Goal: Information Seeking & Learning: Find specific fact

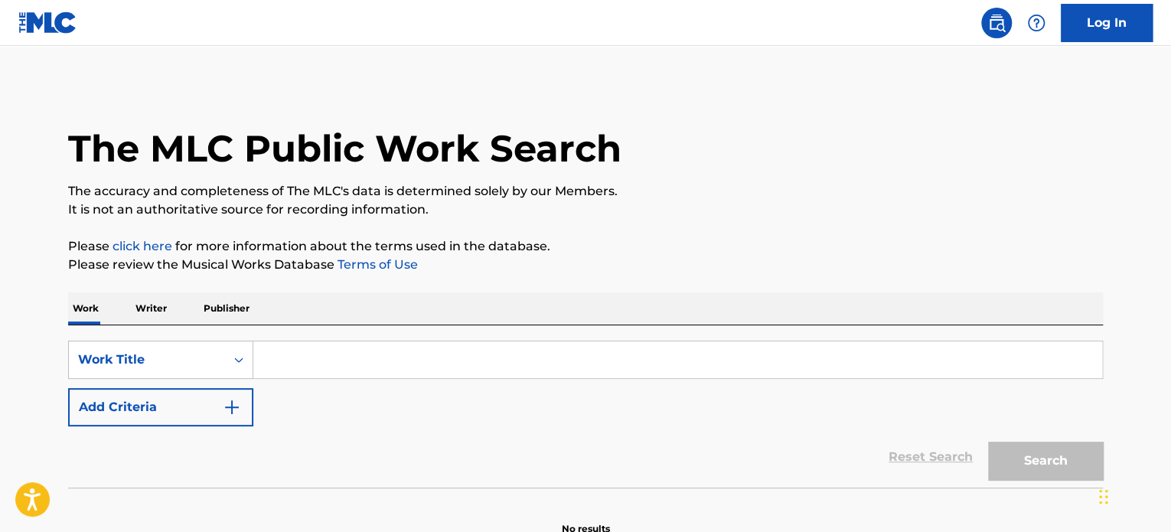
drag, startPoint x: 0, startPoint y: 0, endPoint x: 287, endPoint y: 354, distance: 455.3
click at [287, 354] on input "Search Form" at bounding box center [677, 359] width 849 height 37
paste input "SOLVING IN REAL TIME"
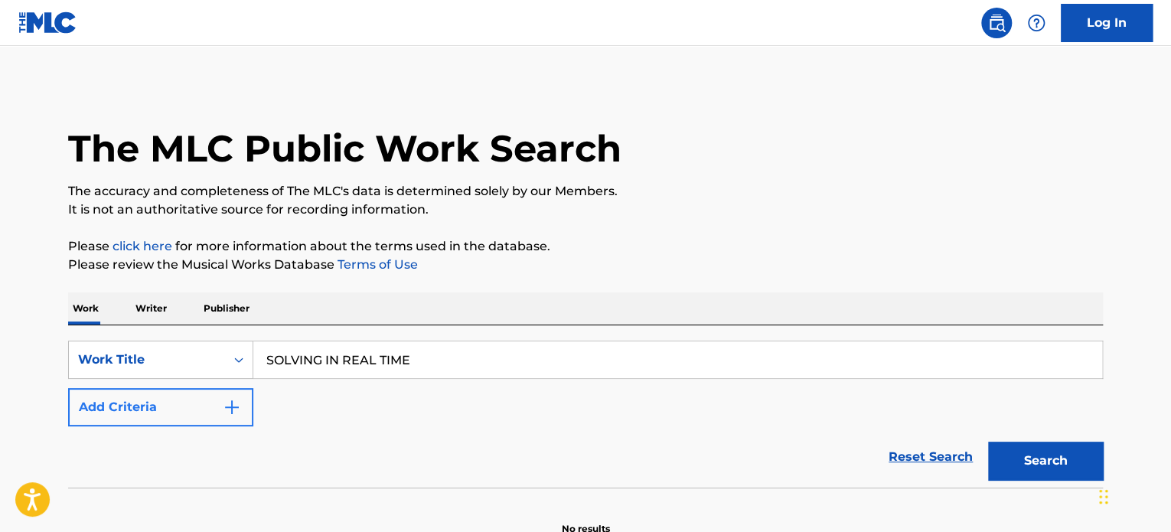
type input "SOLVING IN REAL TIME"
click at [246, 408] on button "Add Criteria" at bounding box center [160, 407] width 185 height 38
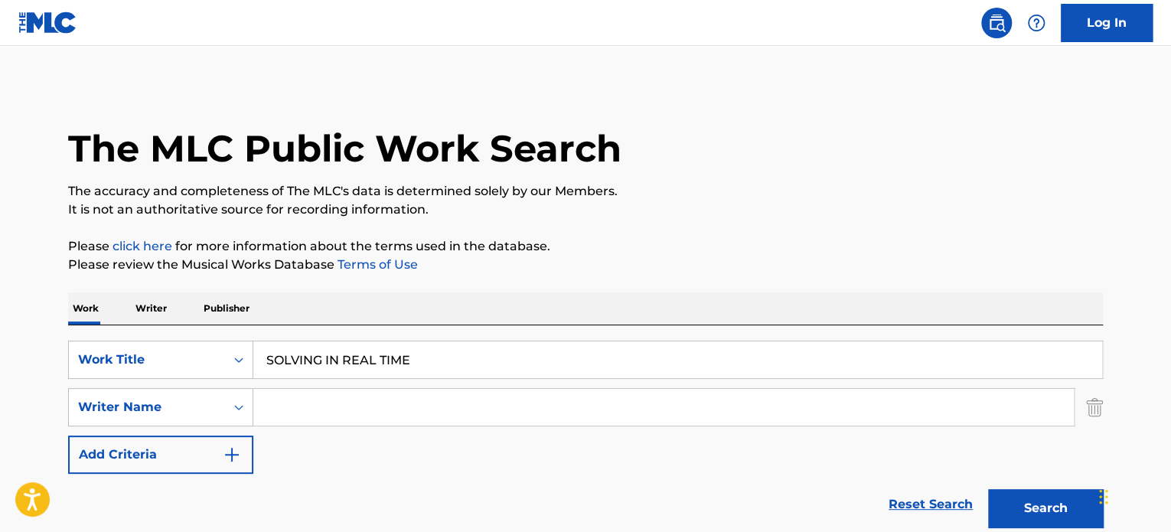
click at [274, 400] on input "Search Form" at bounding box center [663, 407] width 820 height 37
click at [275, 400] on input "[PERSON_NAME]" at bounding box center [663, 407] width 820 height 37
type input "[PERSON_NAME]"
click at [1015, 497] on button "Search" at bounding box center [1045, 508] width 115 height 38
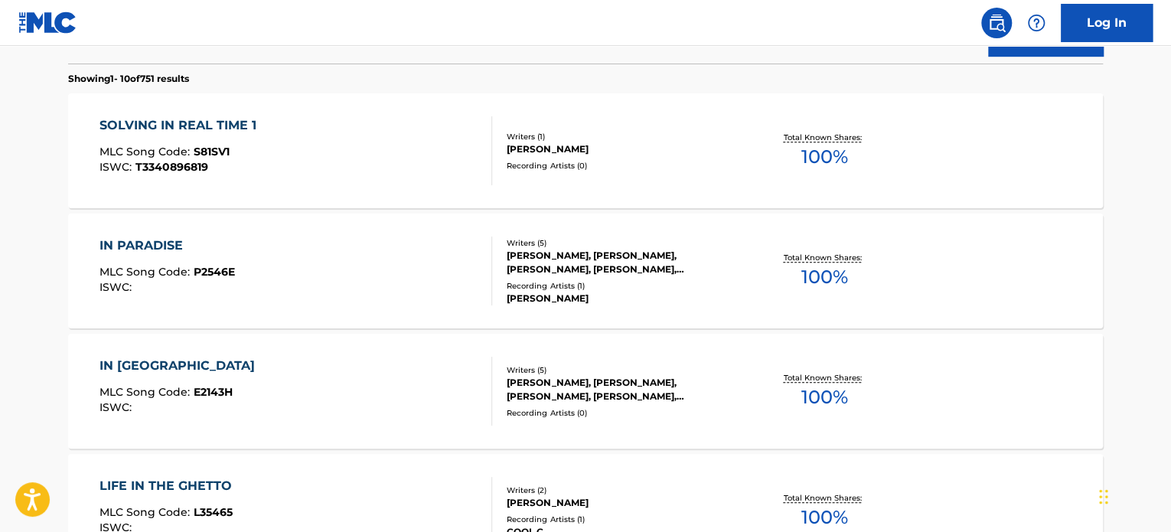
scroll to position [383, 0]
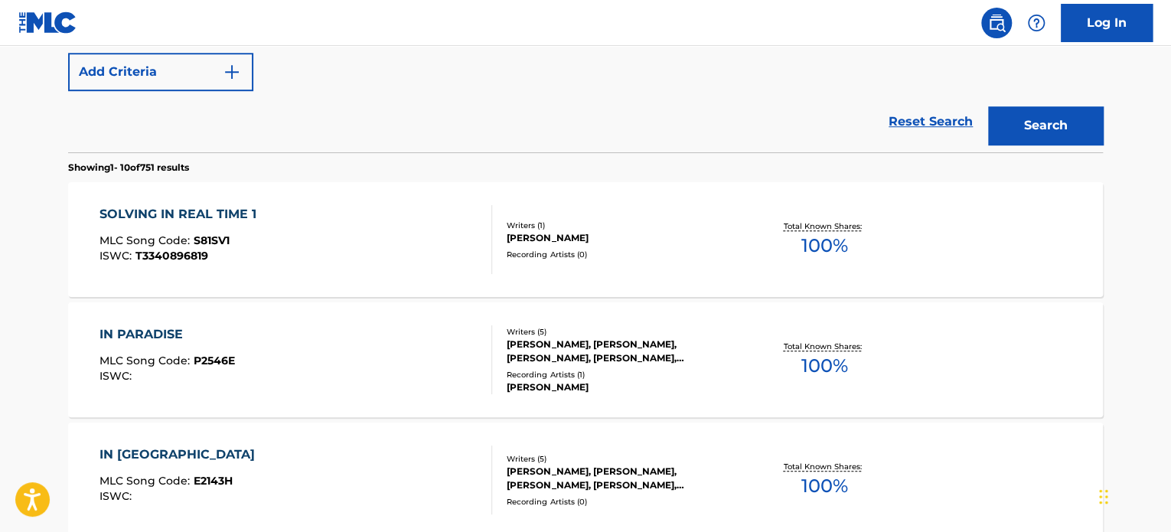
click at [409, 250] on div "SOLVING IN REAL TIME 1 MLC Song Code : S81SV1 ISWC : T3340896819" at bounding box center [295, 239] width 393 height 69
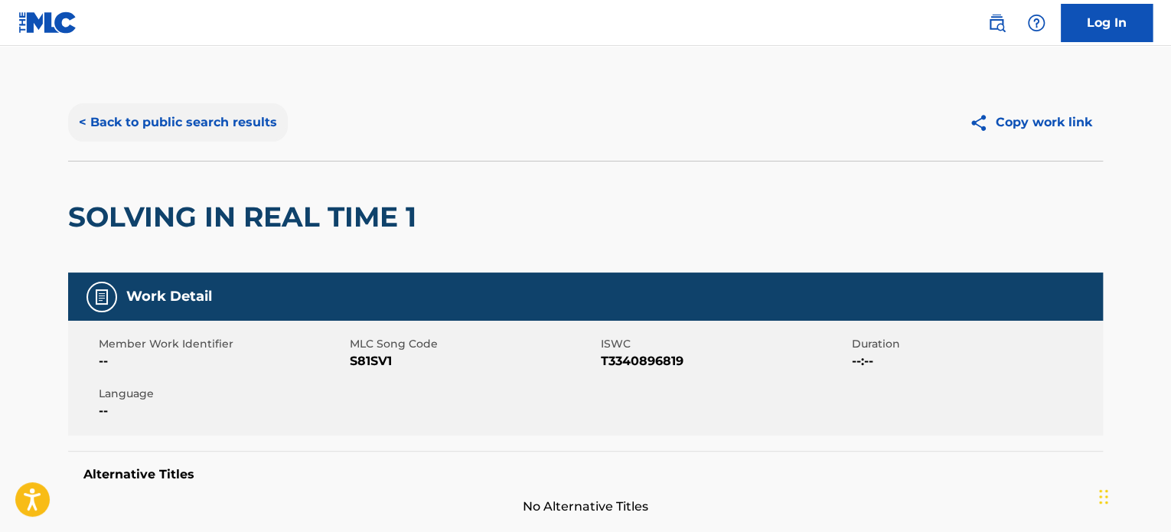
click at [269, 122] on button "< Back to public search results" at bounding box center [178, 122] width 220 height 38
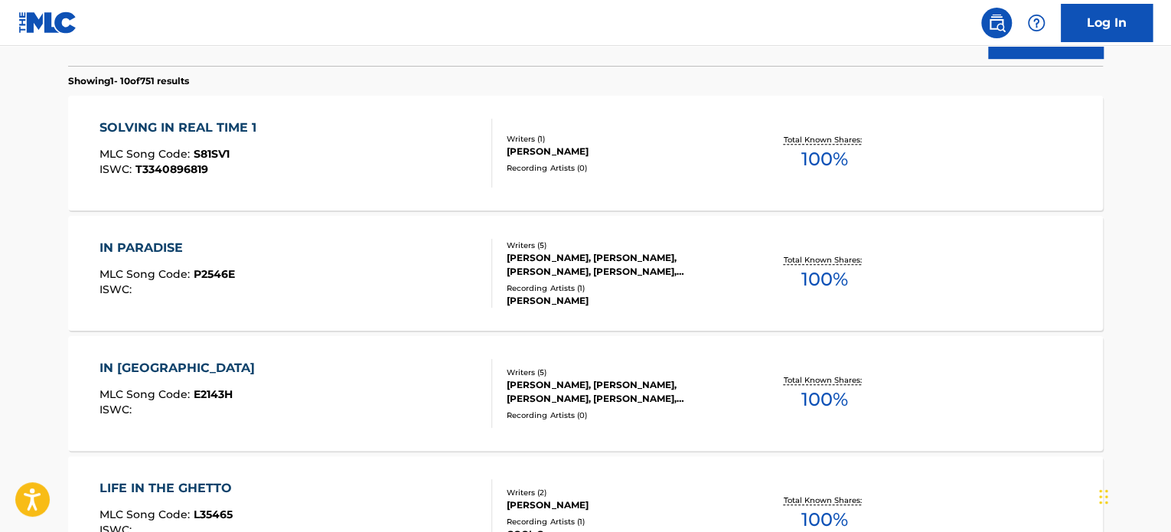
scroll to position [240, 0]
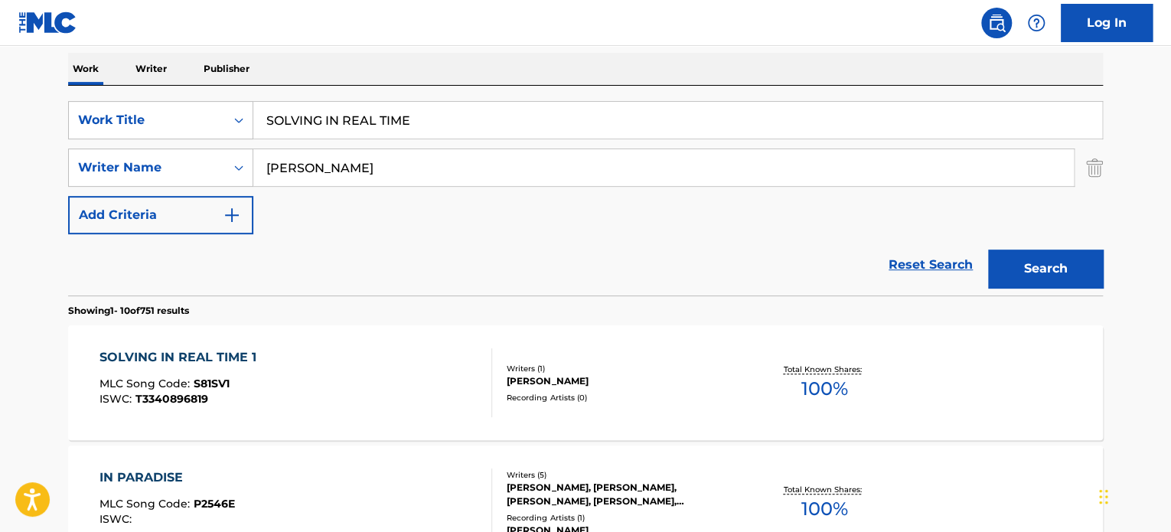
click at [440, 123] on input "SOLVING IN REAL TIME" at bounding box center [677, 120] width 849 height 37
type input "SOLVING IN REAL TIME 3"
click at [988, 249] on button "Search" at bounding box center [1045, 268] width 115 height 38
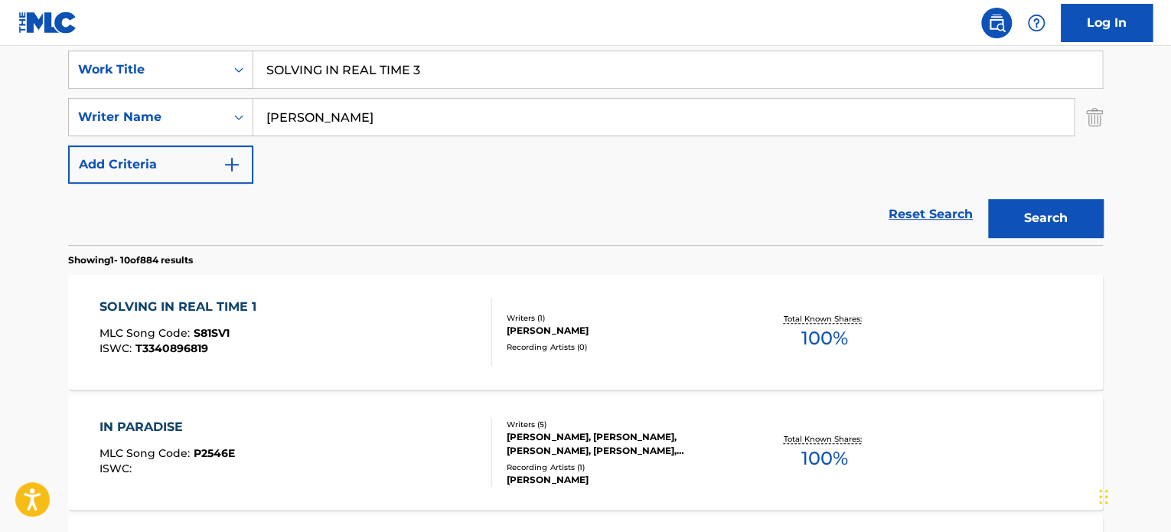
scroll to position [316, 0]
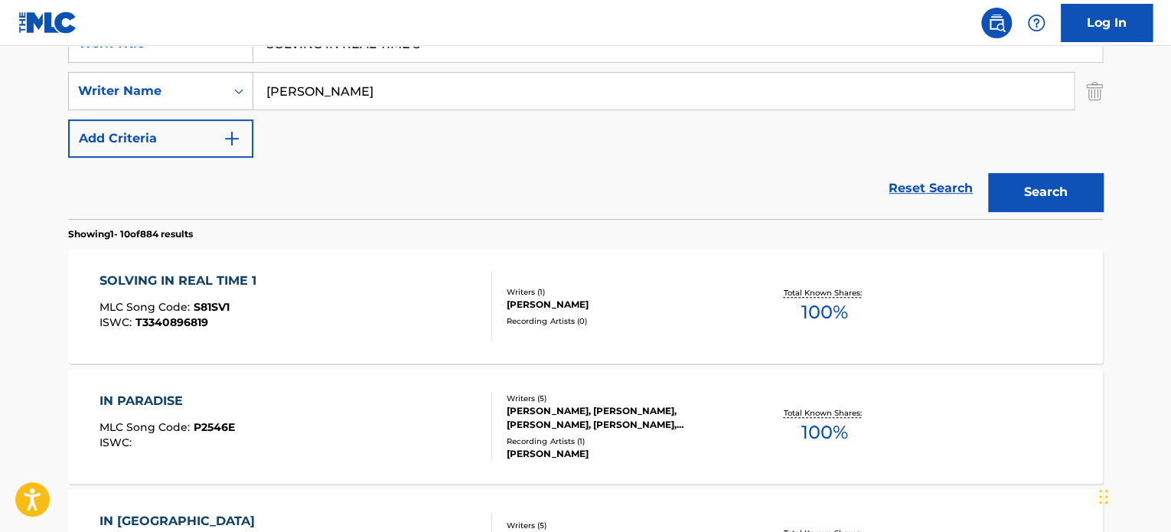
click at [407, 305] on div "SOLVING IN REAL TIME 1 MLC Song Code : S81SV1 ISWC : T3340896819" at bounding box center [295, 306] width 393 height 69
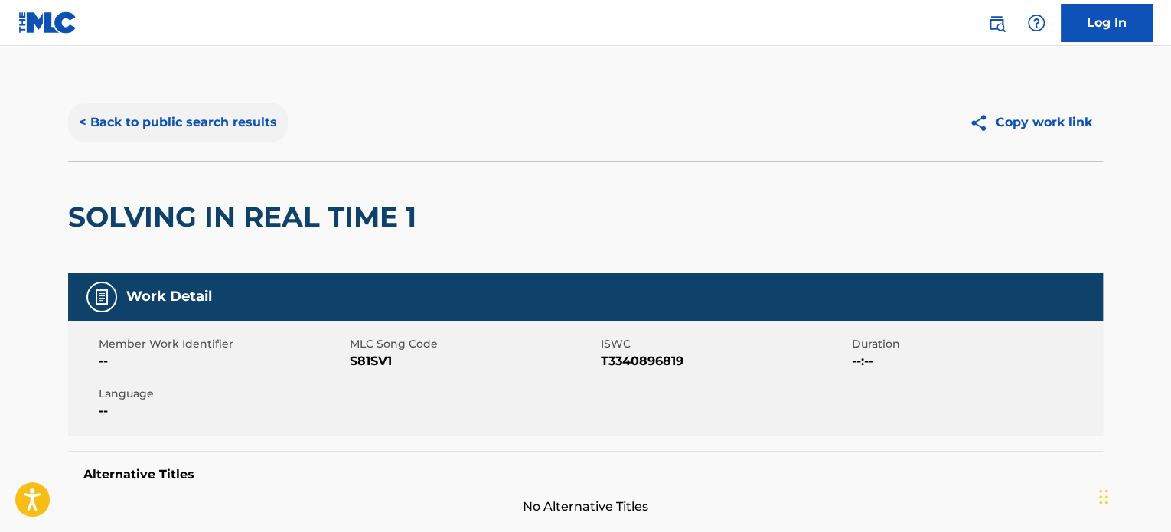
click at [228, 116] on button "< Back to public search results" at bounding box center [178, 122] width 220 height 38
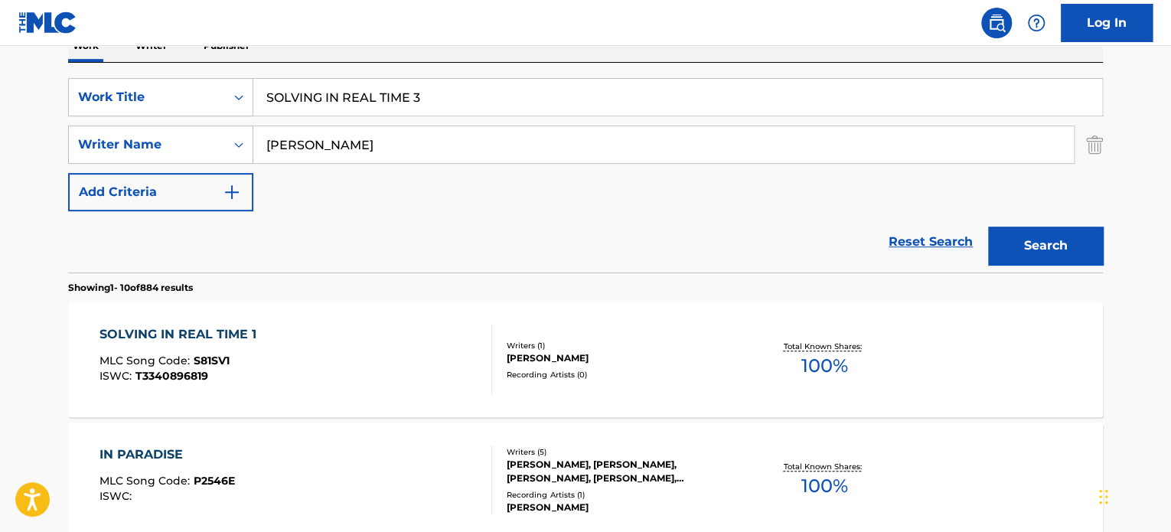
scroll to position [240, 0]
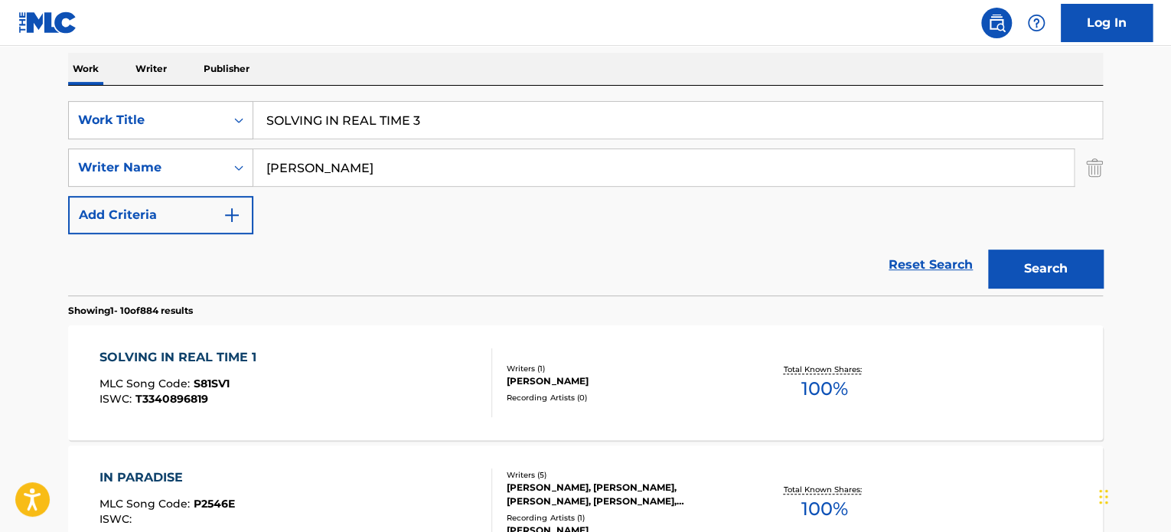
click at [349, 119] on input "SOLVING IN REAL TIME 3" at bounding box center [677, 120] width 849 height 37
paste input "dazed and dizzy"
type input "dazed and dizzy"
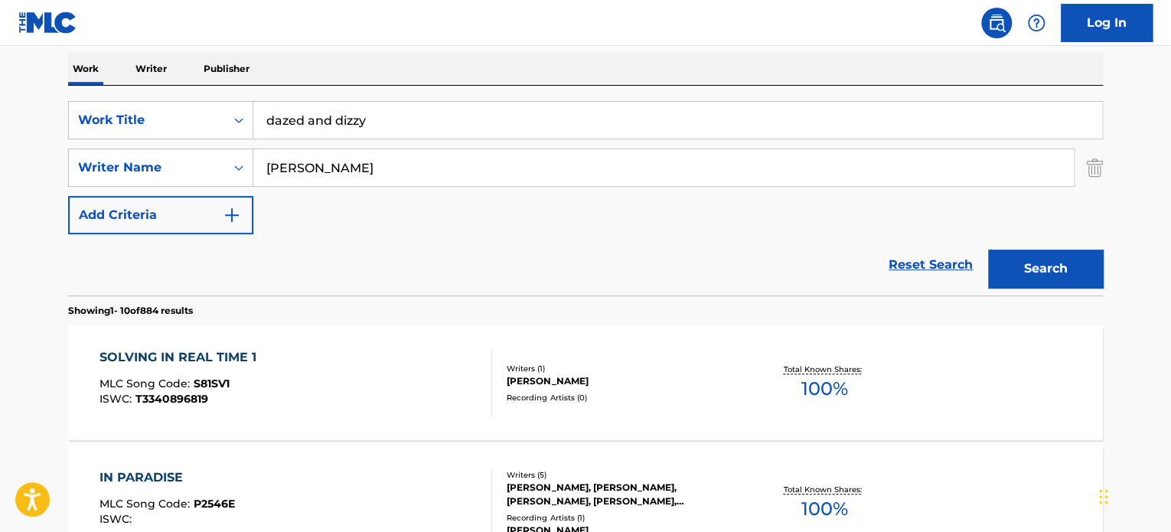
click at [358, 174] on input "[PERSON_NAME]" at bounding box center [663, 167] width 820 height 37
click at [1087, 274] on button "Search" at bounding box center [1045, 268] width 115 height 38
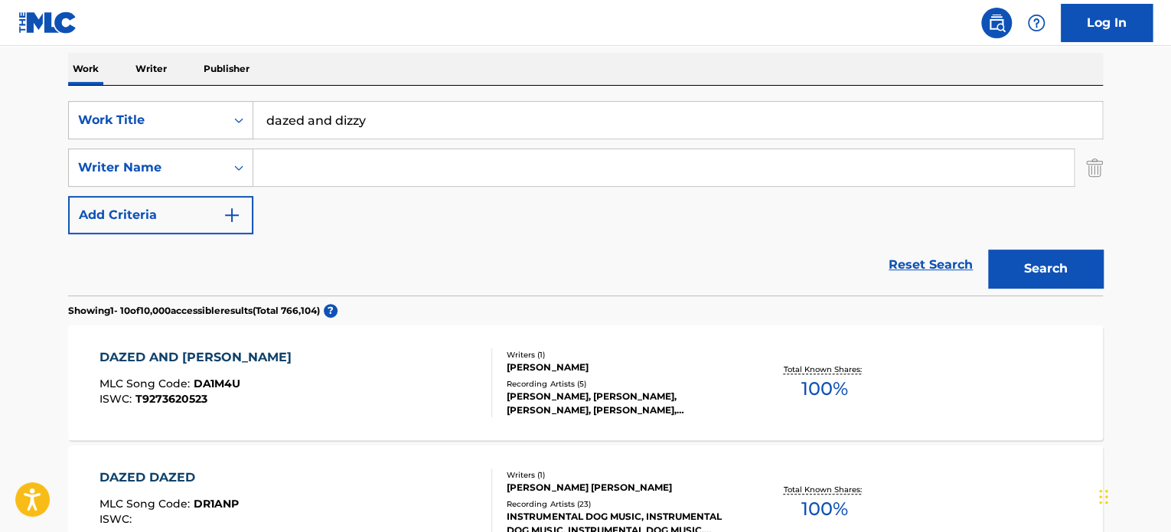
scroll to position [316, 0]
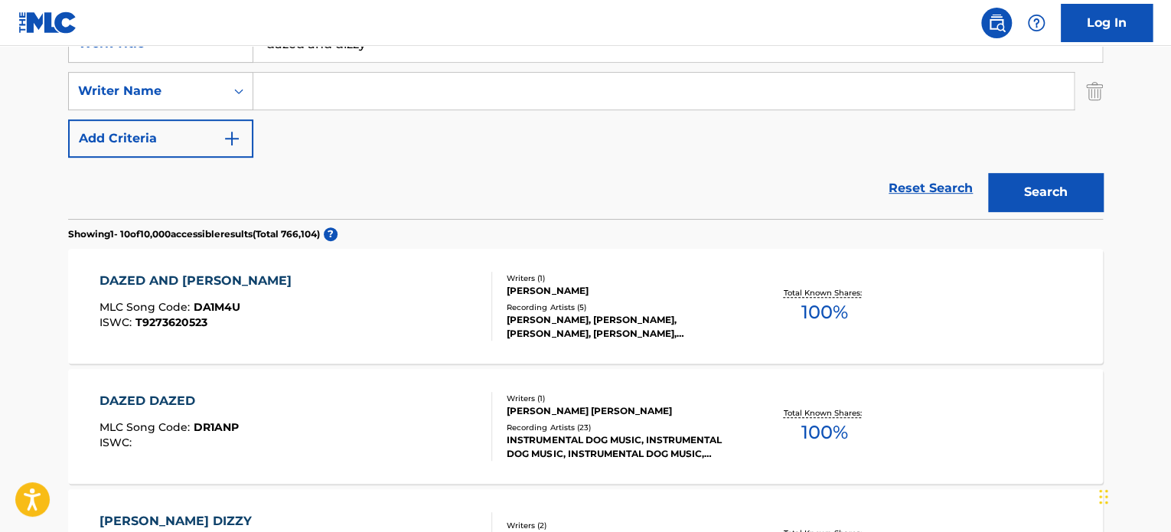
click at [475, 316] on div "DAZED AND DIZZY MLC Song Code : DA1M4U ISWC : T9273620523" at bounding box center [295, 306] width 393 height 69
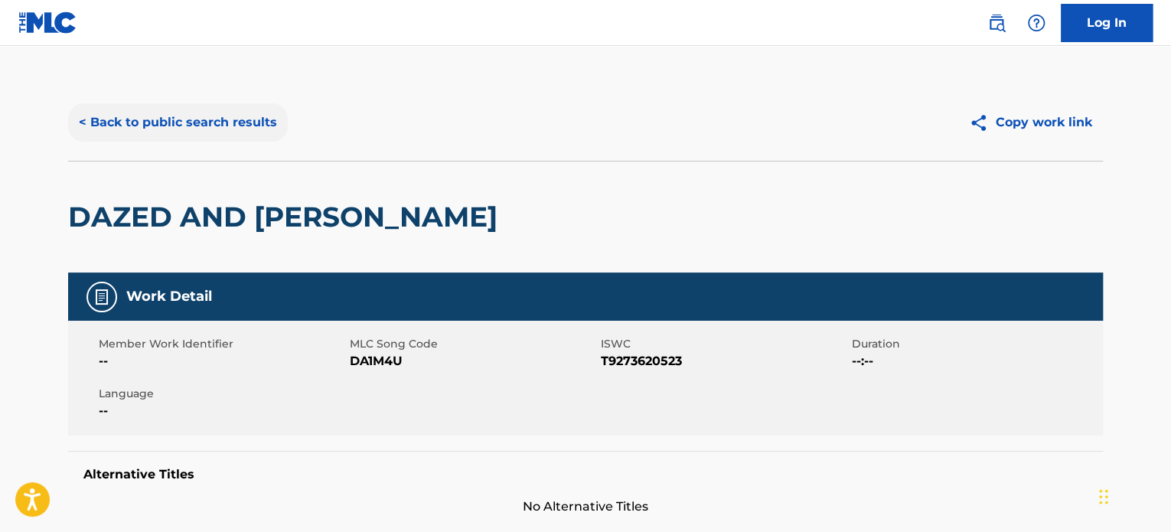
click at [215, 119] on button "< Back to public search results" at bounding box center [178, 122] width 220 height 38
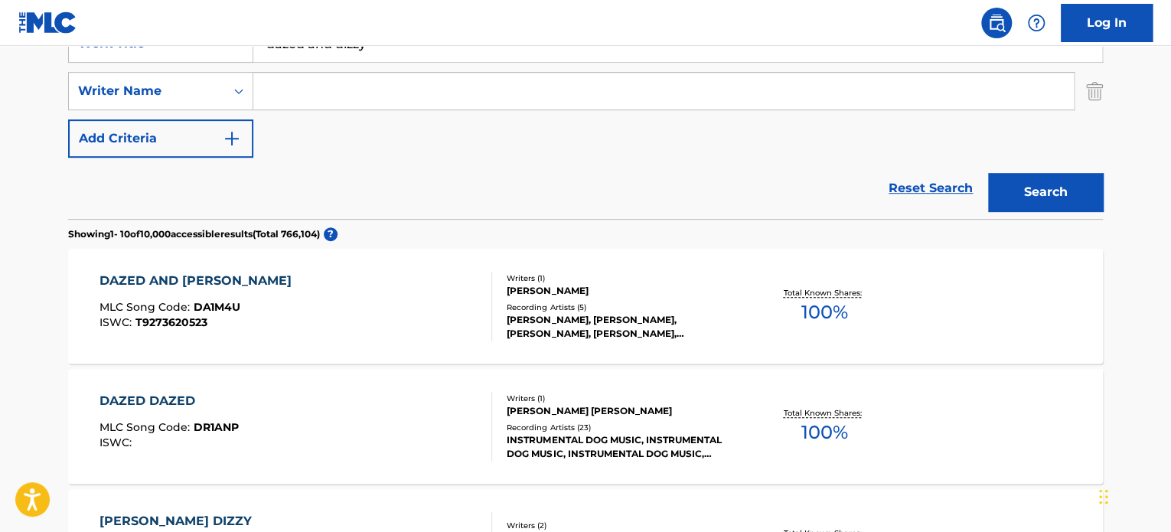
scroll to position [240, 0]
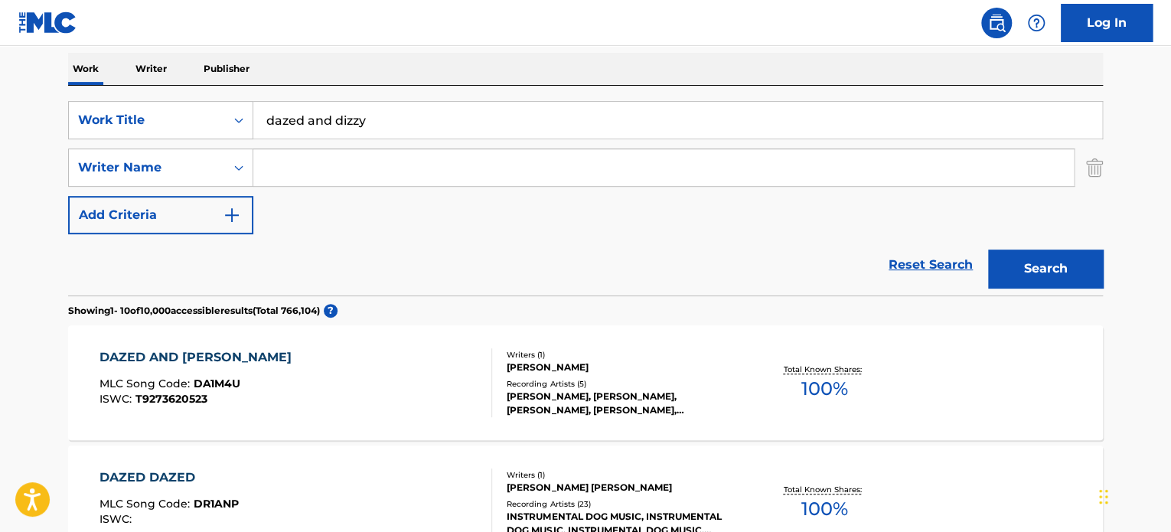
click at [306, 125] on input "dazed and dizzy" at bounding box center [677, 120] width 849 height 37
paste input "rebuilding within"
type input "rebuilding within"
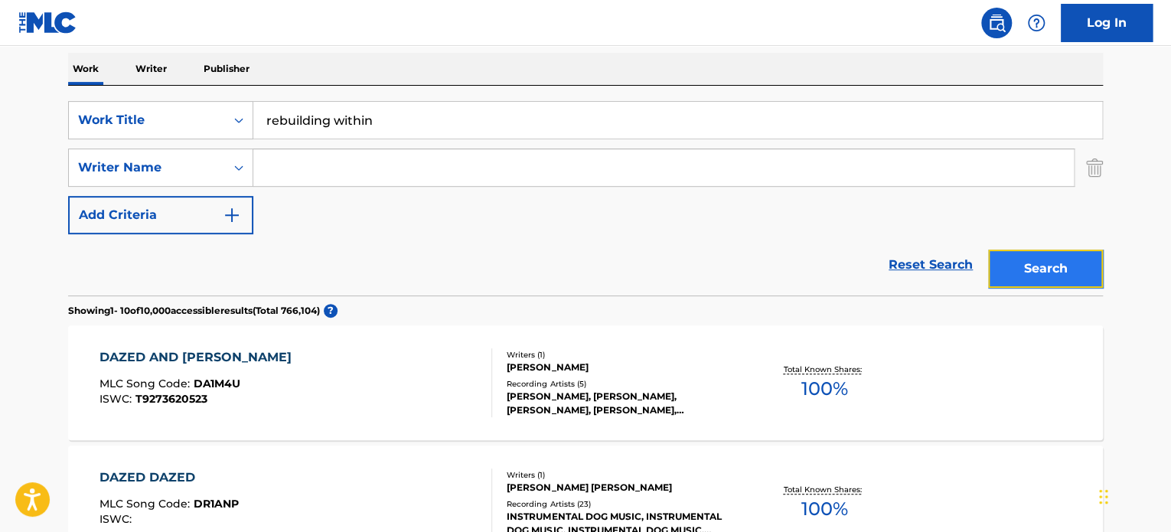
click at [1019, 262] on button "Search" at bounding box center [1045, 268] width 115 height 38
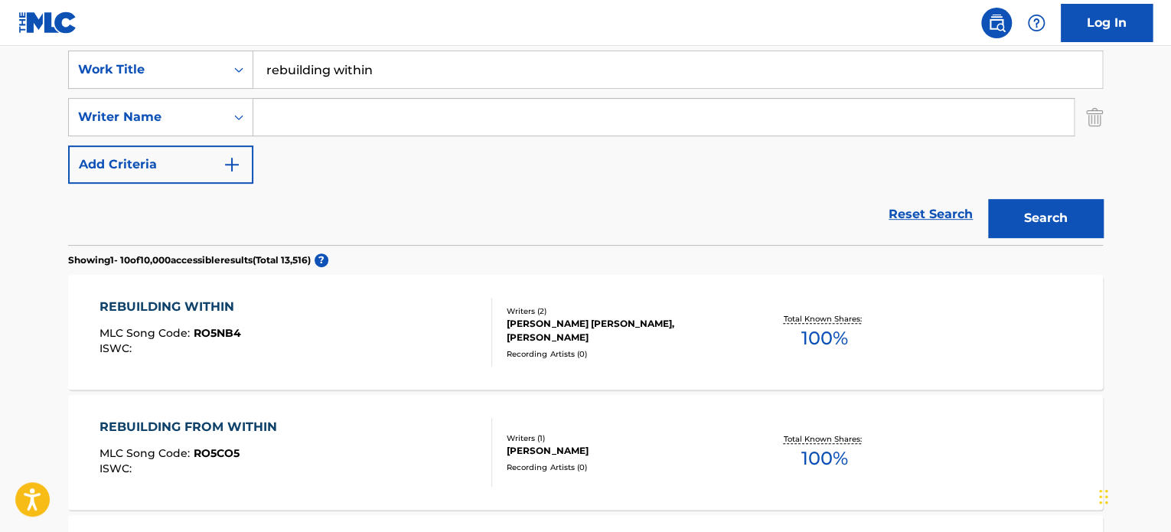
scroll to position [316, 0]
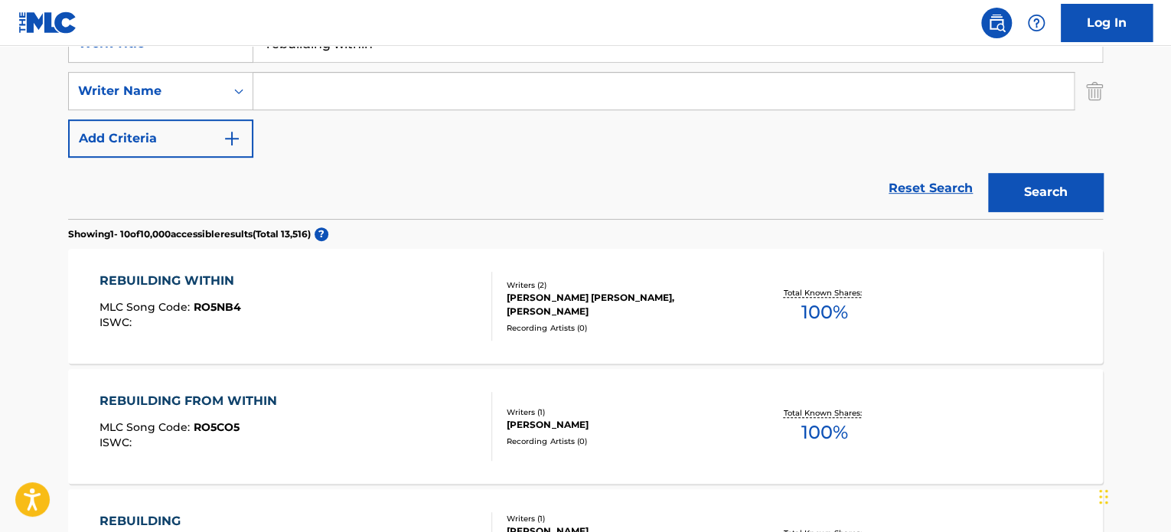
click at [390, 301] on div "REBUILDING WITHIN MLC Song Code : RO5NB4 ISWC :" at bounding box center [295, 306] width 393 height 69
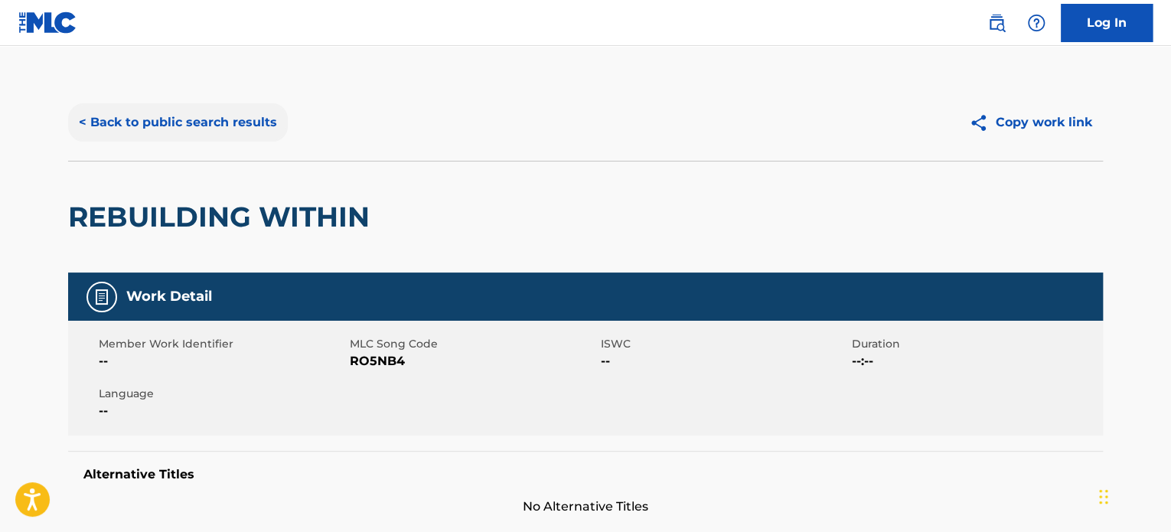
click at [246, 120] on button "< Back to public search results" at bounding box center [178, 122] width 220 height 38
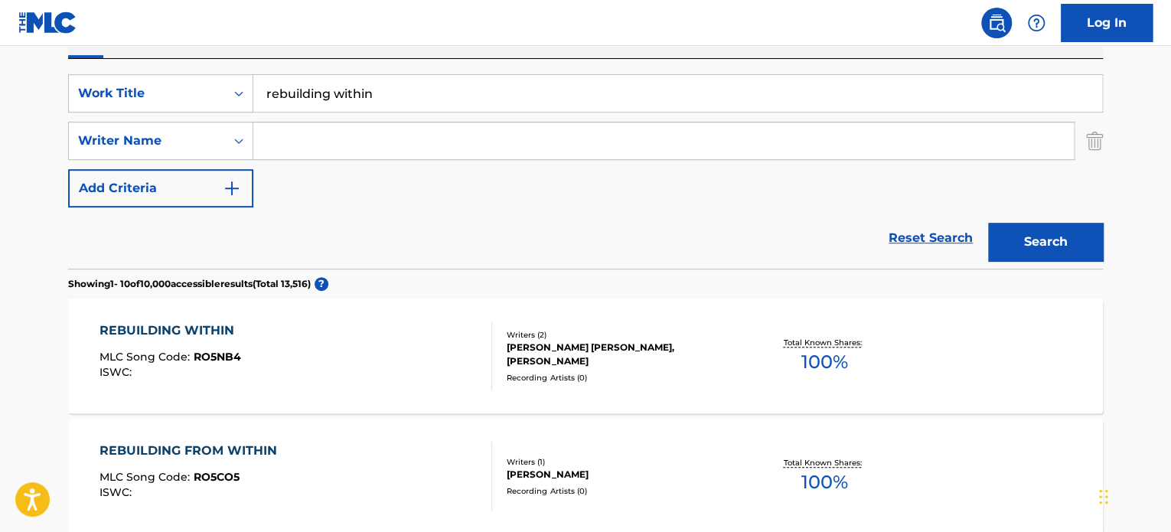
scroll to position [240, 0]
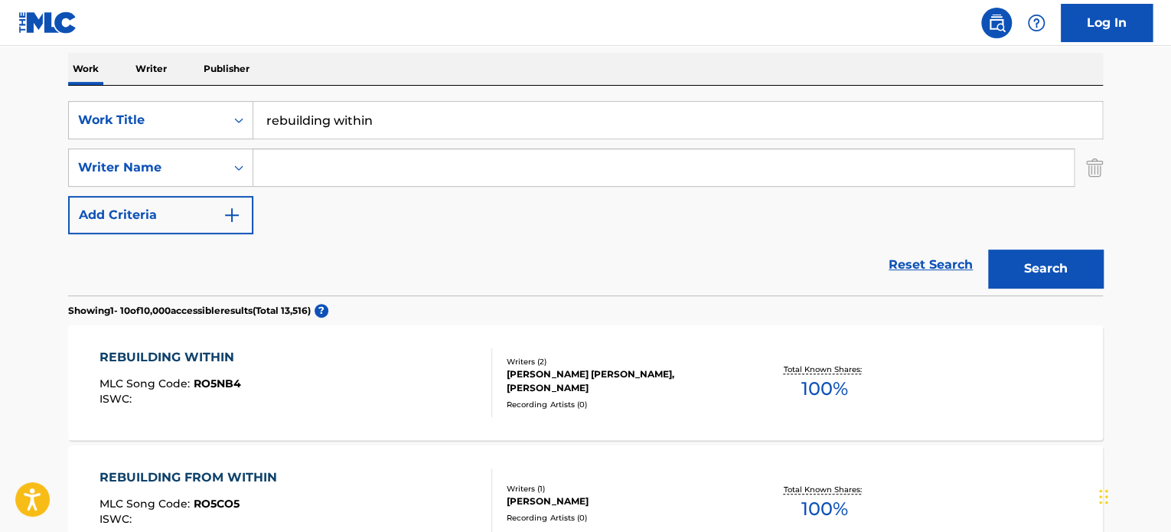
click at [334, 122] on input "rebuilding within" at bounding box center [677, 120] width 849 height 37
paste input "field of sadness"
type input "field of sadness"
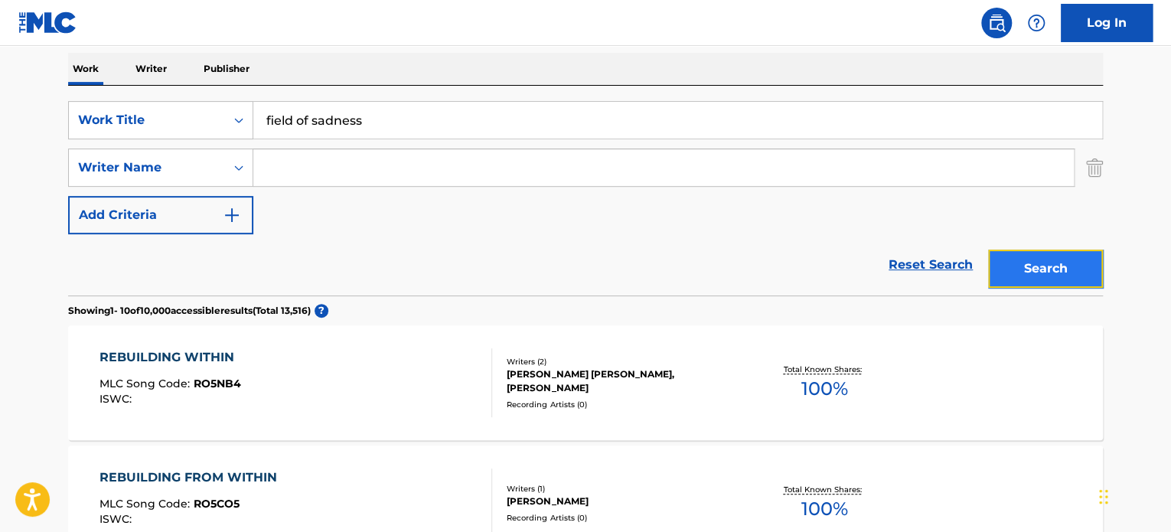
click at [1019, 256] on button "Search" at bounding box center [1045, 268] width 115 height 38
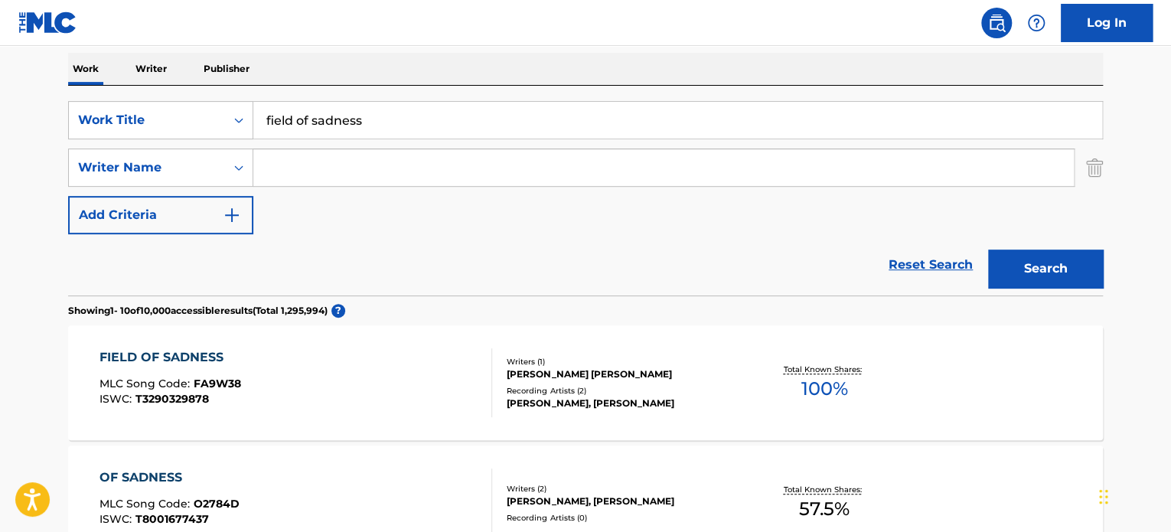
click at [409, 377] on div "FIELD OF SADNESS MLC Song Code : FA9W38 ISWC : T3290329878" at bounding box center [295, 382] width 393 height 69
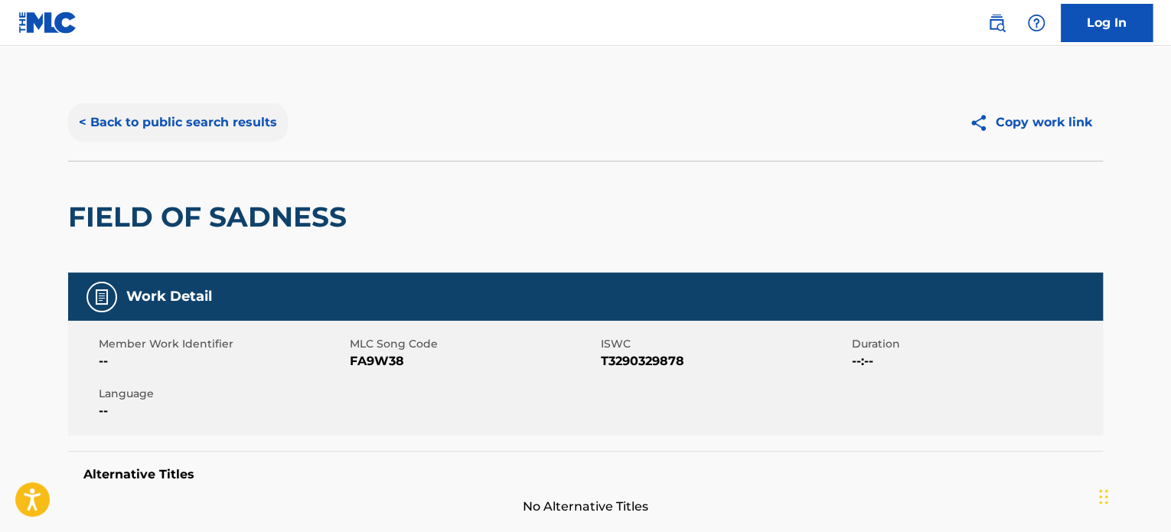
click at [244, 132] on button "< Back to public search results" at bounding box center [178, 122] width 220 height 38
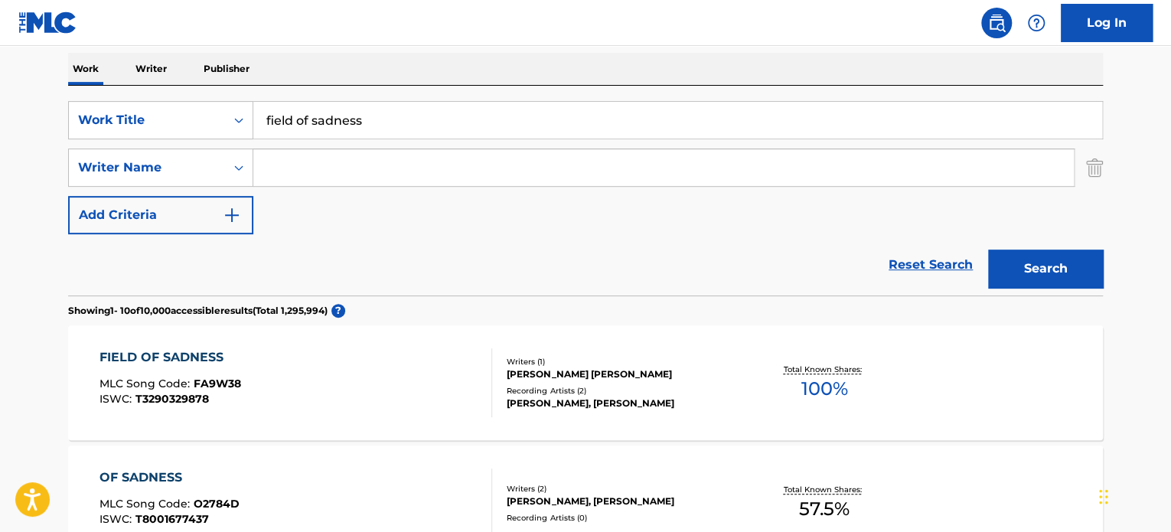
scroll to position [163, 0]
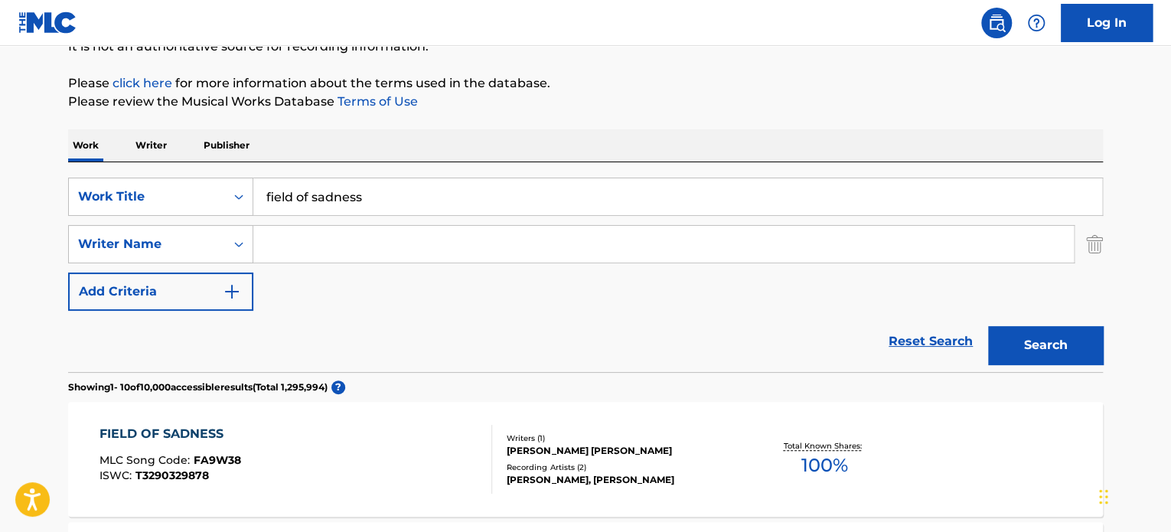
click at [337, 192] on input "field of sadness" at bounding box center [677, 196] width 849 height 37
paste input "Dust On My Spur"
type input "Dust On My Spurs"
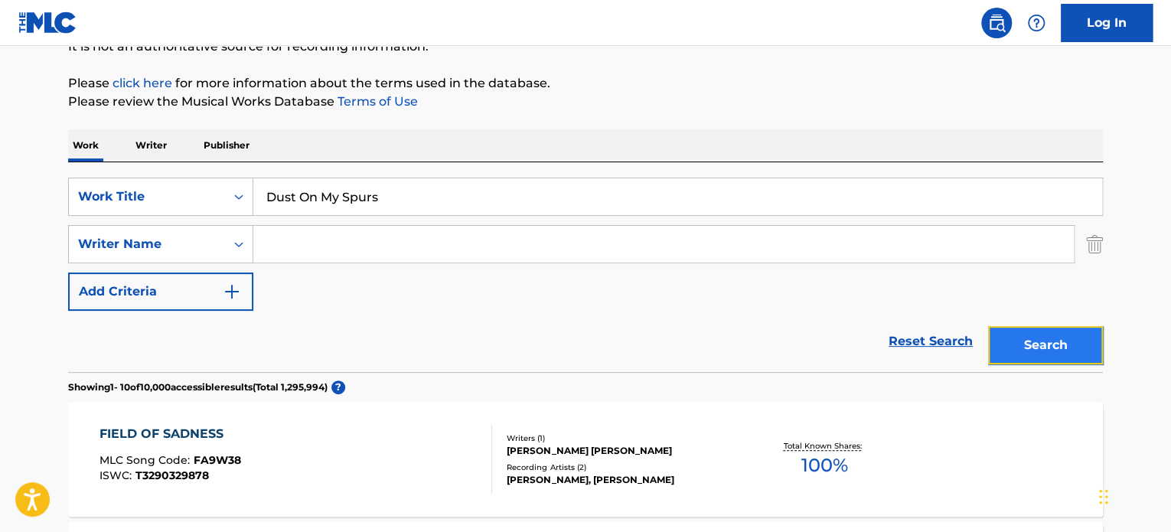
click at [1024, 329] on button "Search" at bounding box center [1045, 345] width 115 height 38
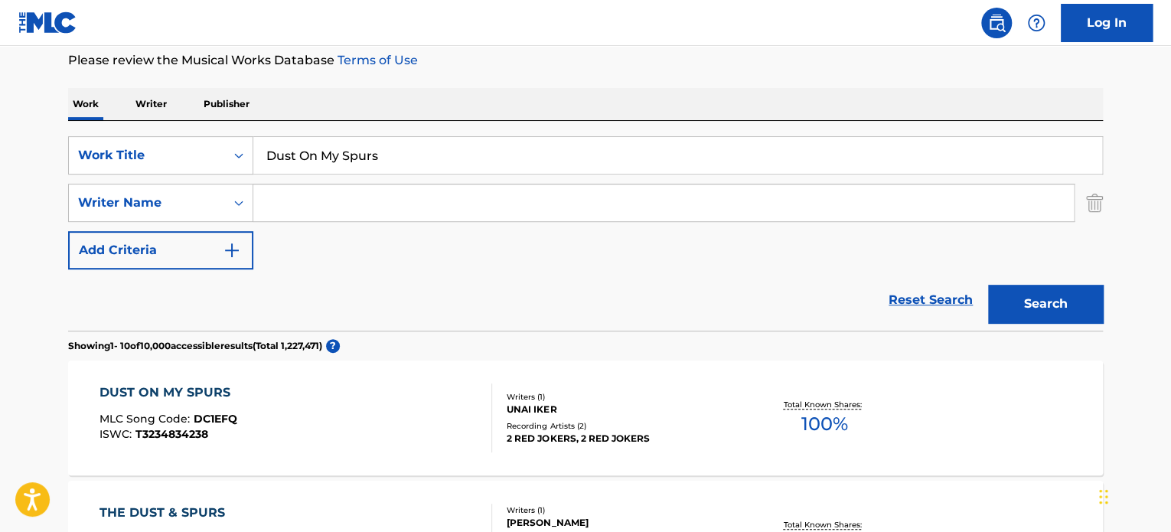
scroll to position [240, 0]
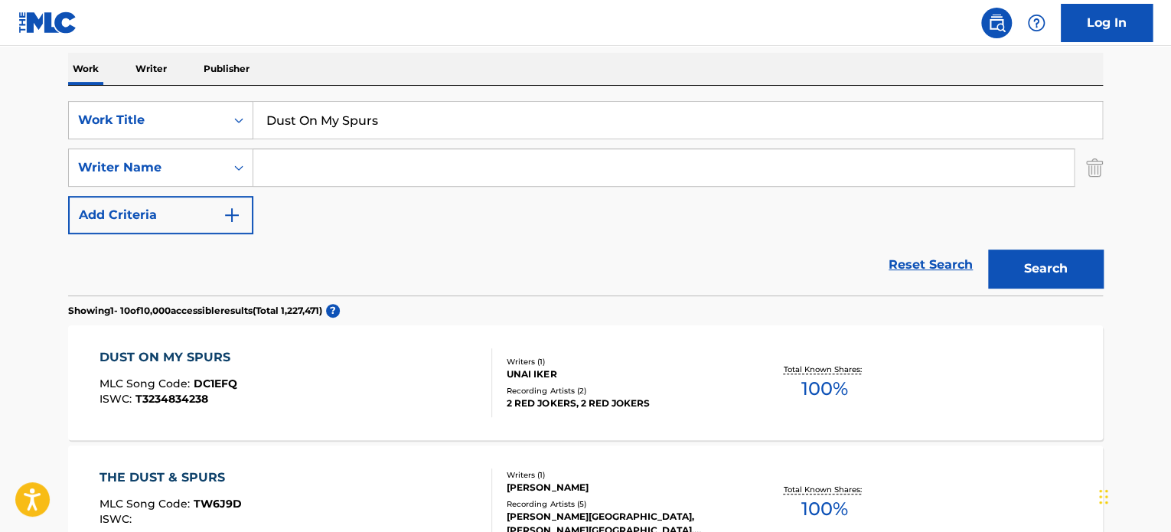
click at [352, 360] on div "DUST ON MY SPURS MLC Song Code : DC1EFQ ISWC : T3234834238" at bounding box center [295, 382] width 393 height 69
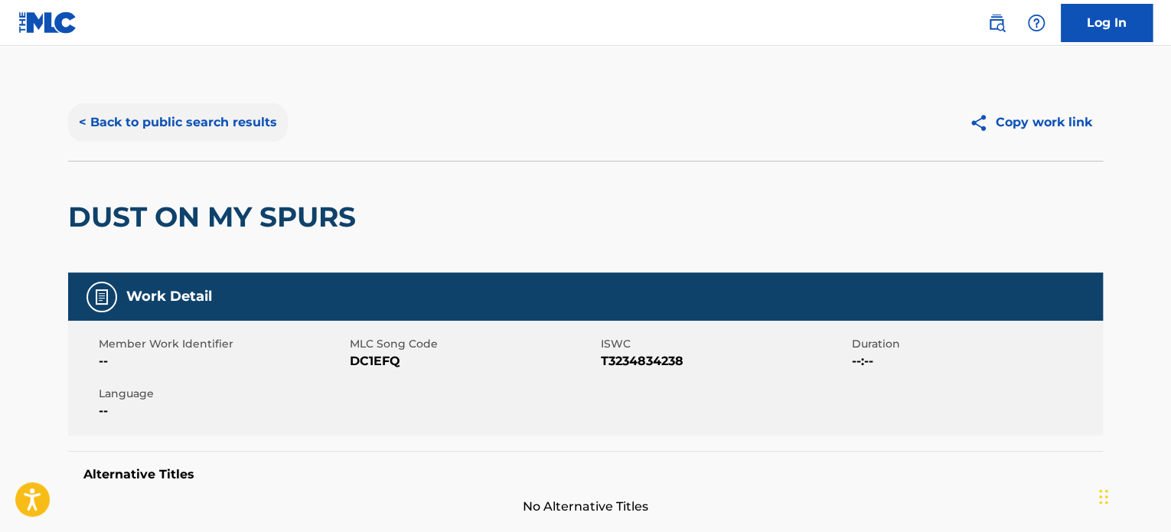
click at [210, 140] on button "< Back to public search results" at bounding box center [178, 122] width 220 height 38
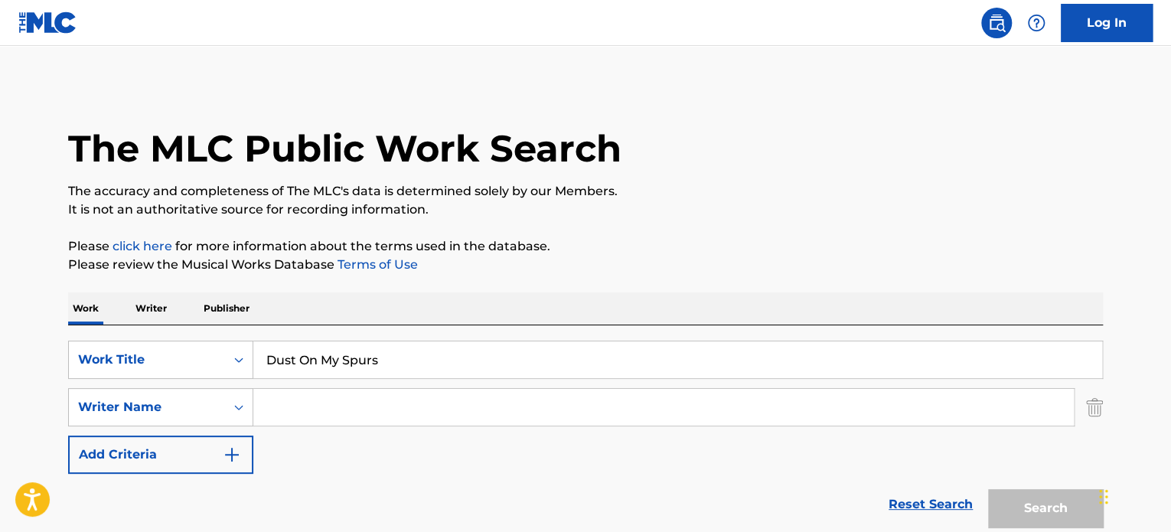
scroll to position [240, 0]
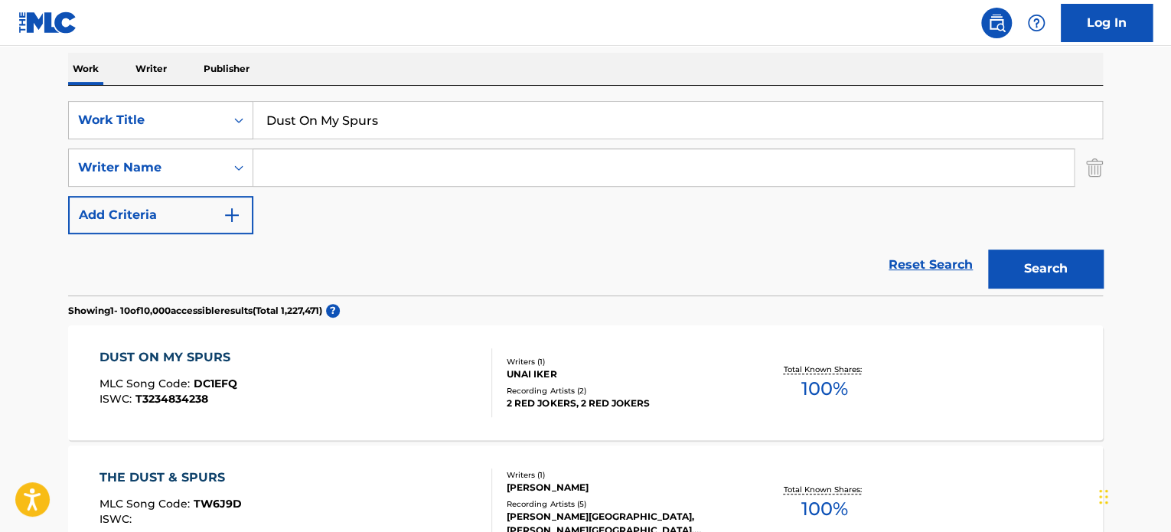
click at [326, 125] on input "Dust On My Spurs" at bounding box center [677, 120] width 849 height 37
paste input "La Vida Del Tango"
type input "La Vida Del Tango"
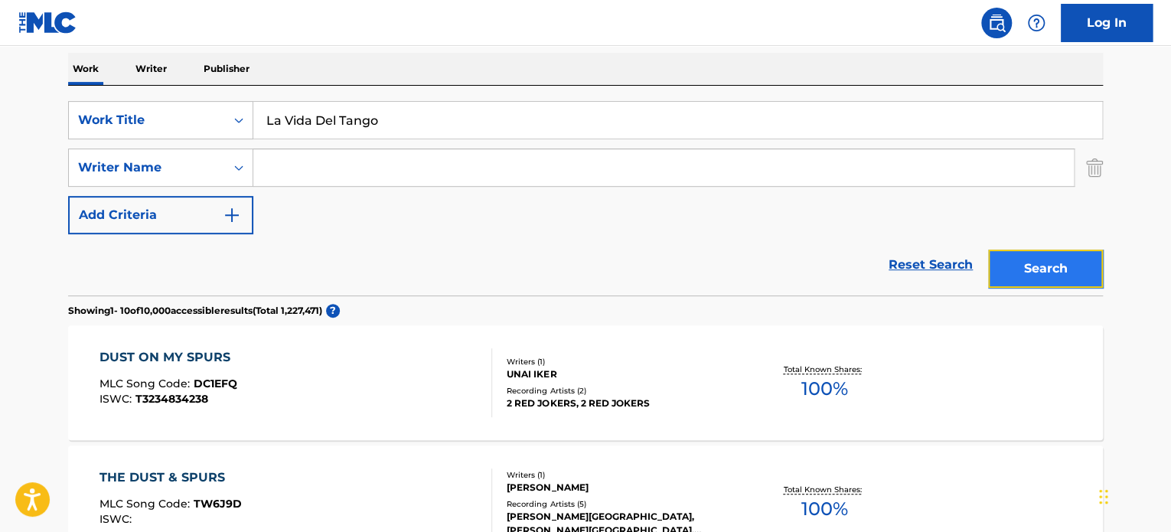
click at [1014, 256] on button "Search" at bounding box center [1045, 268] width 115 height 38
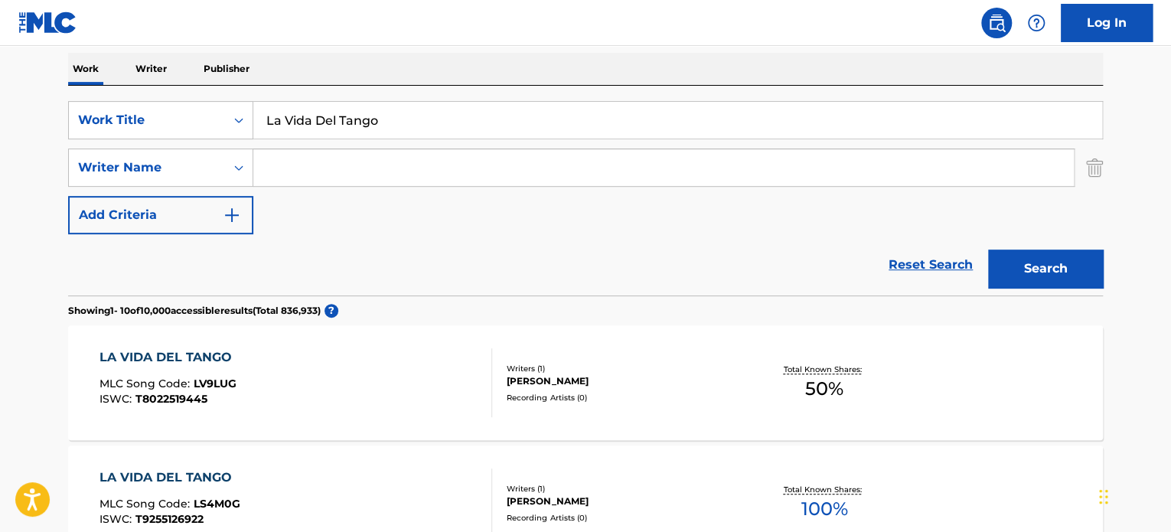
scroll to position [316, 0]
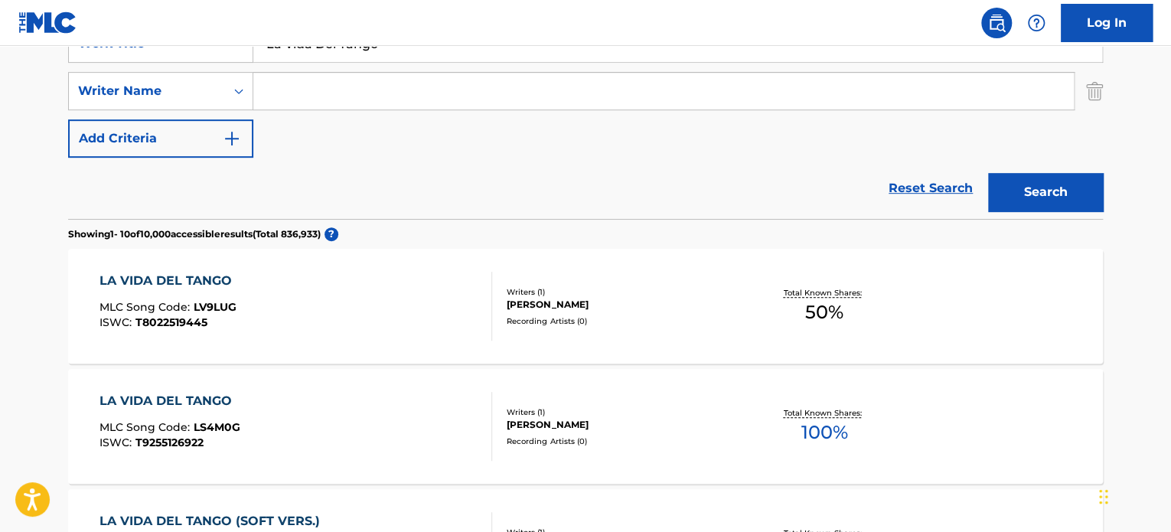
click at [449, 308] on div "LA VIDA DEL TANGO MLC Song Code : LV9LUG ISWC : T8022519445" at bounding box center [295, 306] width 393 height 69
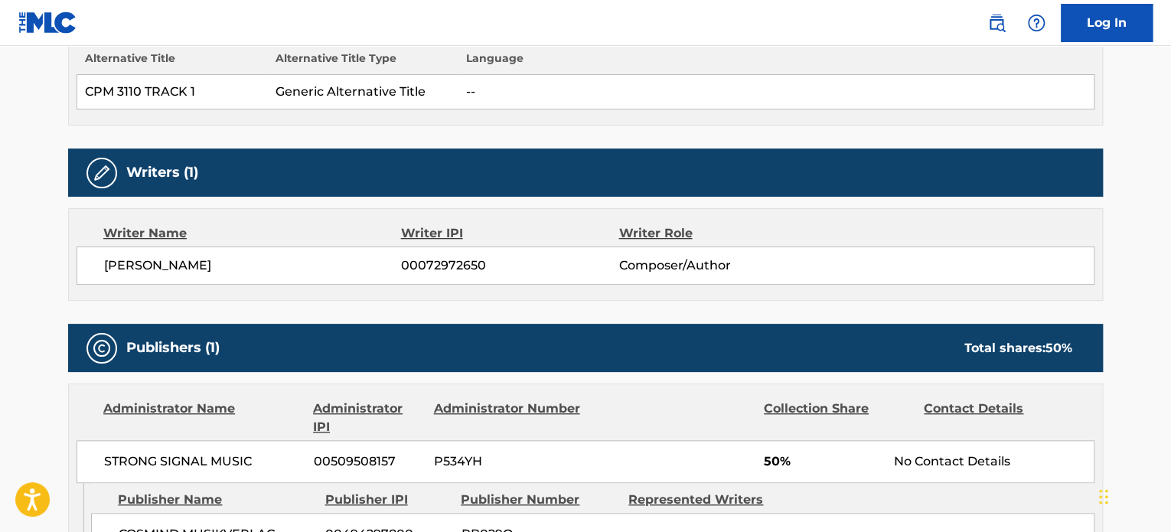
scroll to position [612, 0]
